Goal: Navigation & Orientation: Find specific page/section

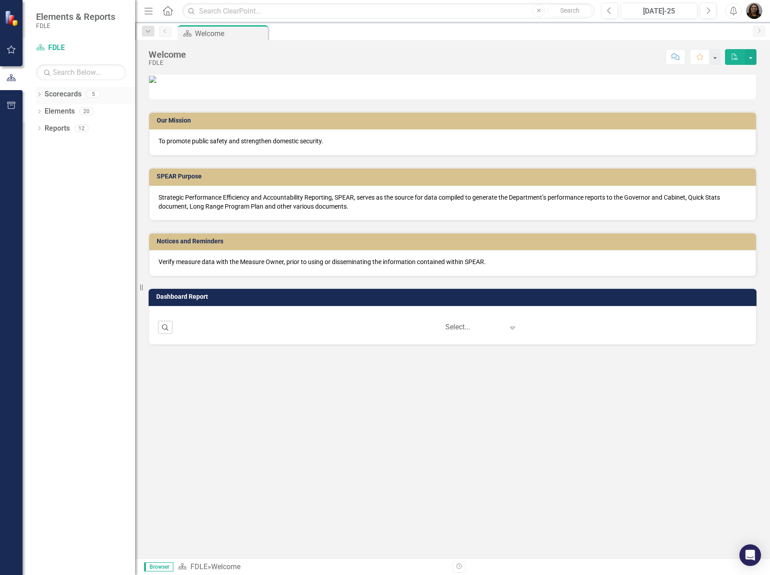
click at [55, 95] on link "Scorecards" at bounding box center [63, 94] width 37 height 10
click at [35, 95] on div "Dropdown Scorecards 5 FDLE FDLE Strategic Plan Commands / Executive Support Bra…" at bounding box center [79, 331] width 113 height 488
click at [42, 95] on icon "Dropdown" at bounding box center [39, 95] width 6 height 5
click at [82, 150] on link "Commands / Executive Support Branch" at bounding box center [93, 146] width 86 height 10
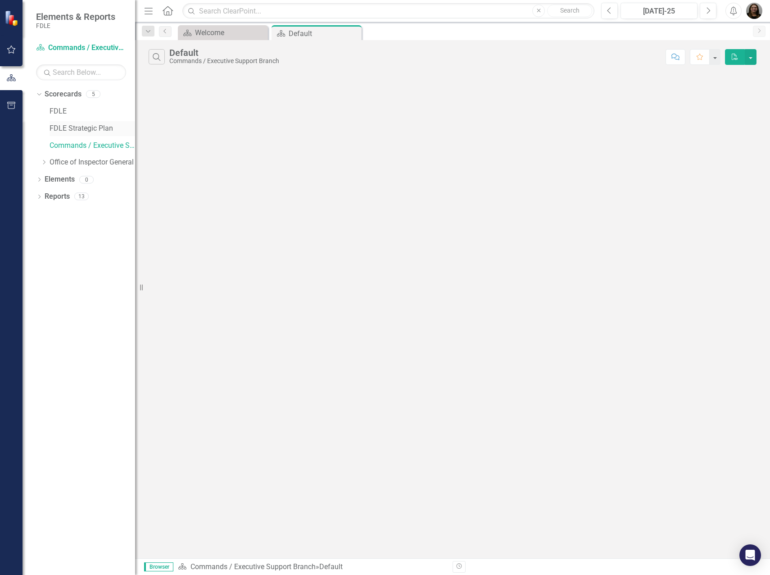
click at [60, 132] on link "FDLE Strategic Plan" at bounding box center [93, 128] width 86 height 10
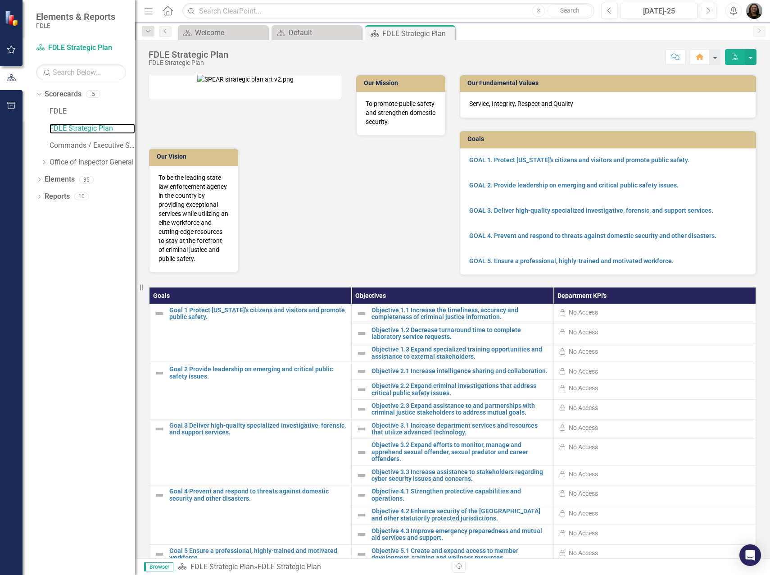
scroll to position [86, 0]
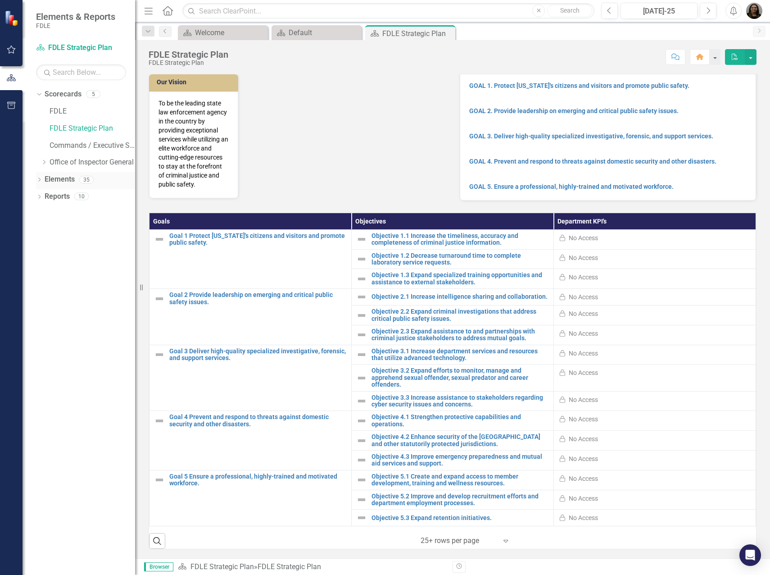
click at [40, 181] on icon "Dropdown" at bounding box center [39, 180] width 6 height 5
click at [48, 282] on link "Reports" at bounding box center [57, 282] width 25 height 10
click at [36, 282] on icon "Dropdown" at bounding box center [39, 282] width 6 height 5
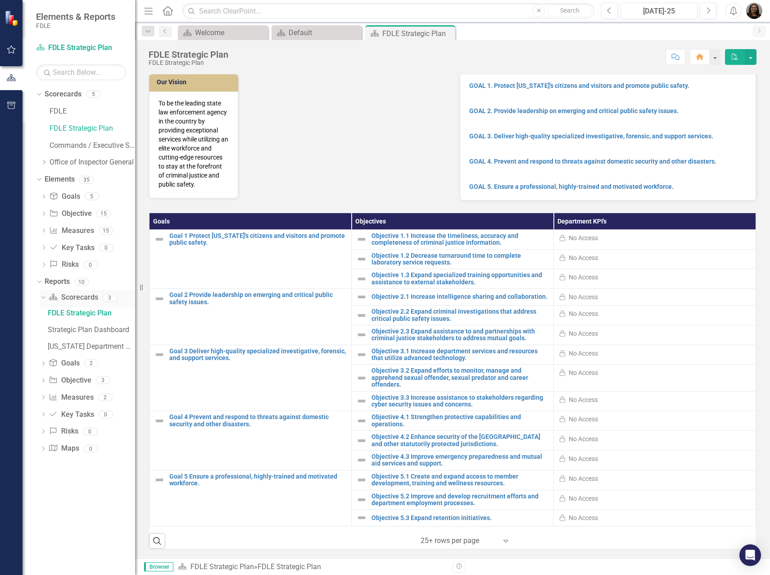
click at [70, 297] on link "Scorecard Scorecards" at bounding box center [73, 297] width 49 height 10
click at [50, 300] on icon "Scorecard" at bounding box center [53, 296] width 9 height 7
click at [72, 329] on div "Strategic Plan Dashboard" at bounding box center [91, 330] width 87 height 8
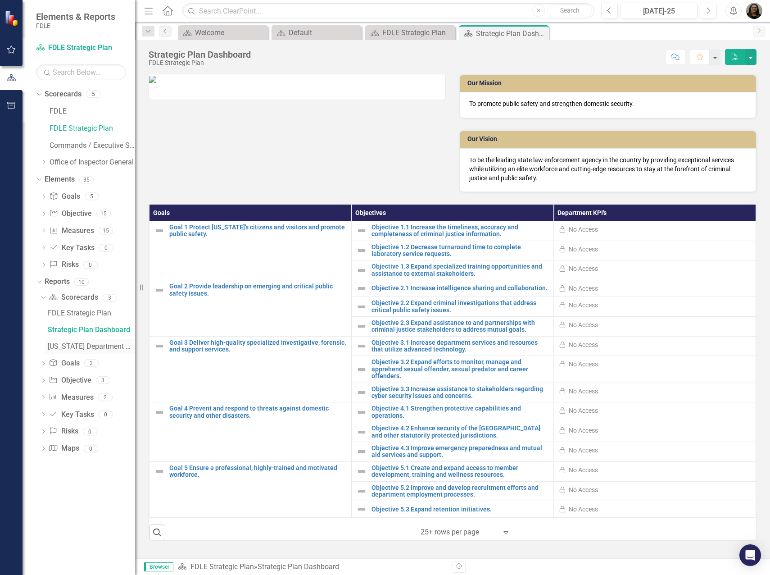
click at [76, 348] on div "[US_STATE] Department Of Law Enforcement Strategic Plan" at bounding box center [91, 346] width 87 height 8
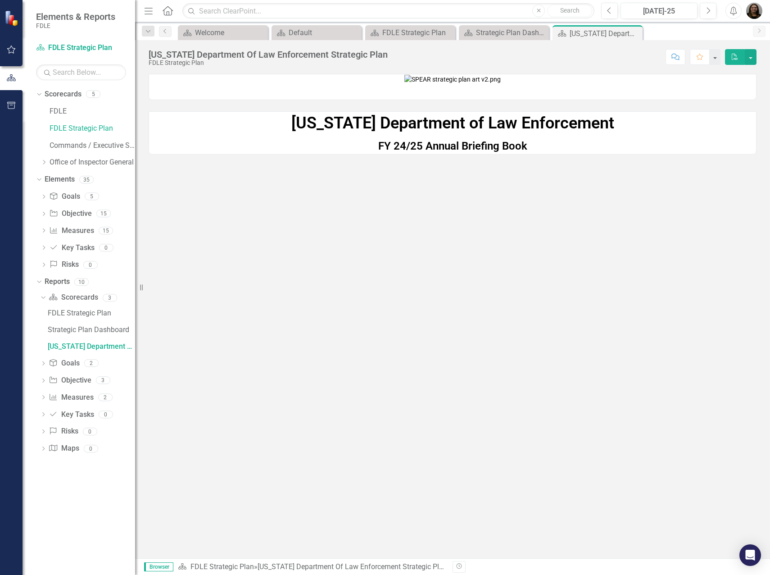
click at [438, 132] on strong "[US_STATE] Department of Law Enforcement" at bounding box center [452, 123] width 323 height 19
